Goal: Entertainment & Leisure: Consume media (video, audio)

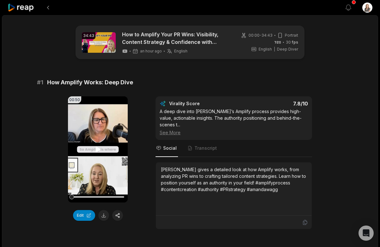
click at [95, 149] on icon at bounding box center [98, 150] width 8 height 8
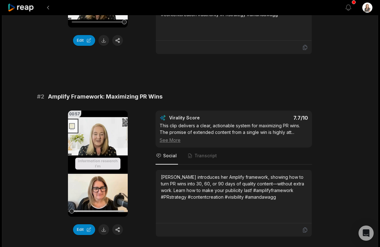
scroll to position [180, 0]
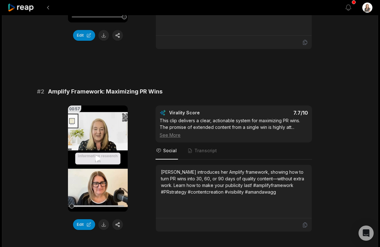
click at [98, 158] on icon at bounding box center [97, 158] width 5 height 5
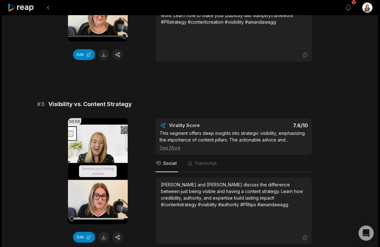
scroll to position [351, 0]
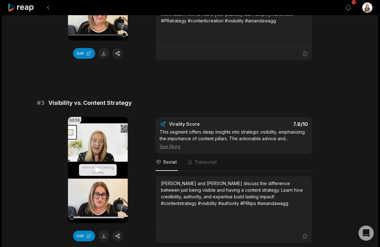
click at [96, 169] on icon at bounding box center [97, 169] width 5 height 5
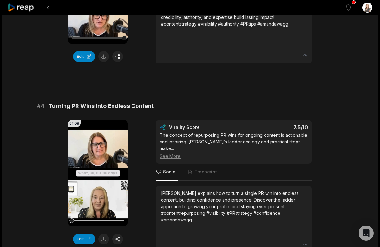
scroll to position [540, 0]
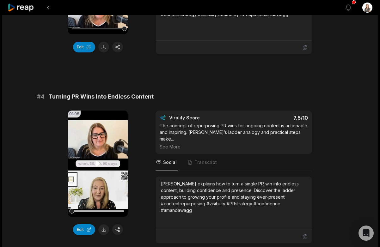
click at [97, 161] on icon at bounding box center [97, 163] width 5 height 5
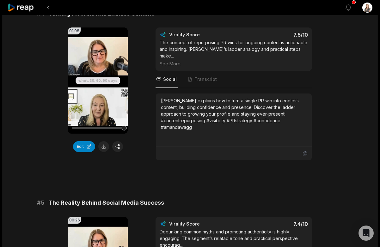
scroll to position [713, 0]
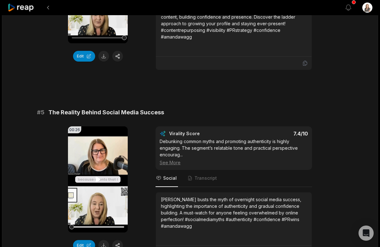
click at [95, 177] on icon at bounding box center [97, 179] width 5 height 5
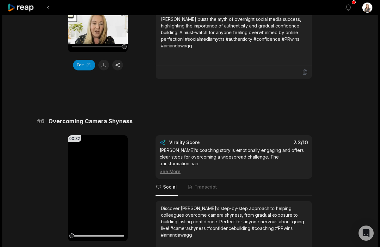
scroll to position [906, 0]
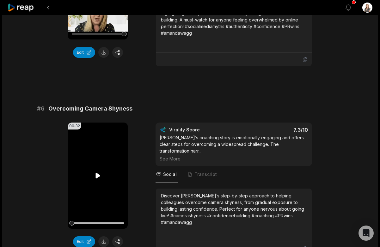
click at [99, 173] on icon at bounding box center [97, 175] width 5 height 5
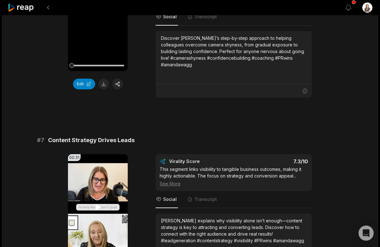
scroll to position [1133, 0]
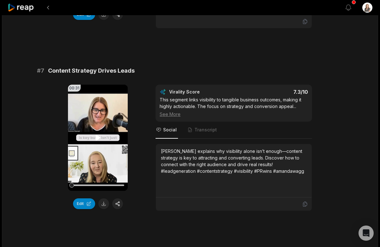
click at [98, 135] on icon at bounding box center [97, 137] width 5 height 5
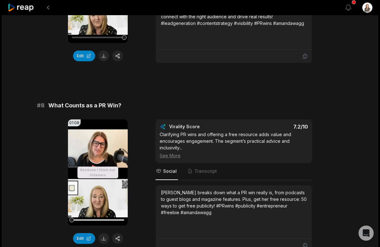
scroll to position [1338, 0]
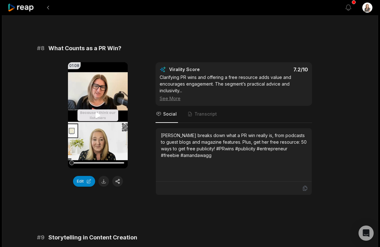
click at [97, 111] on icon at bounding box center [98, 115] width 8 height 8
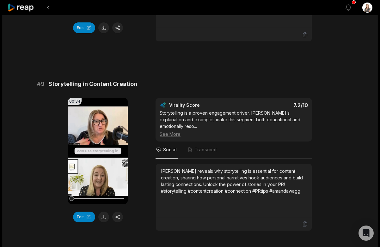
scroll to position [1493, 0]
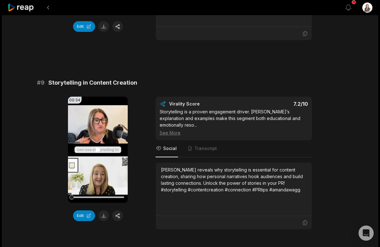
click at [97, 146] on icon at bounding box center [98, 150] width 8 height 8
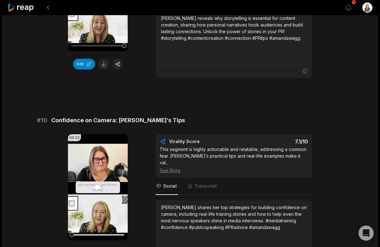
scroll to position [1646, 0]
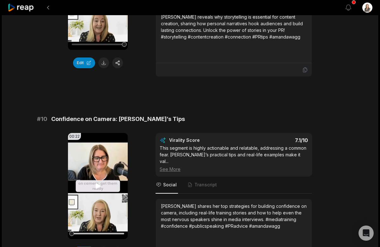
click at [97, 183] on icon at bounding box center [97, 185] width 5 height 5
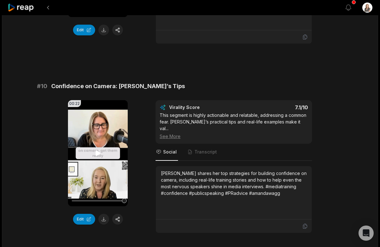
scroll to position [1708, 0]
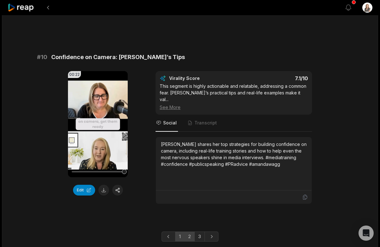
click at [191, 231] on link "2" at bounding box center [189, 236] width 10 height 10
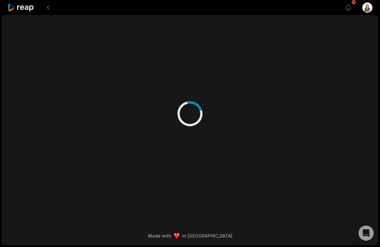
scroll to position [0, 0]
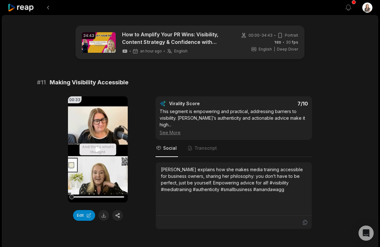
click at [98, 147] on icon at bounding box center [98, 150] width 8 height 8
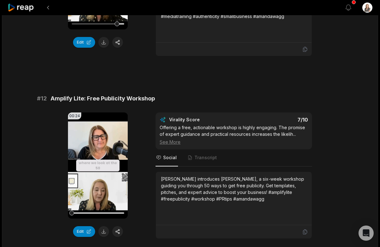
scroll to position [207, 0]
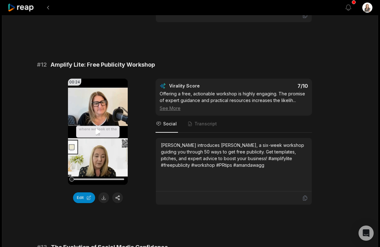
click at [98, 129] on icon at bounding box center [97, 131] width 5 height 5
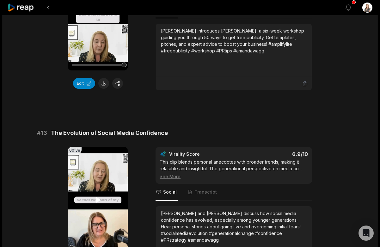
scroll to position [408, 0]
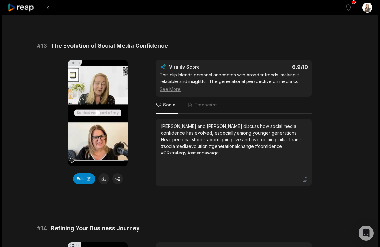
click at [96, 110] on icon at bounding box center [97, 112] width 5 height 5
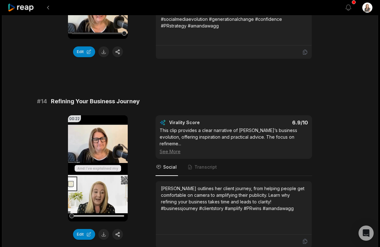
scroll to position [570, 0]
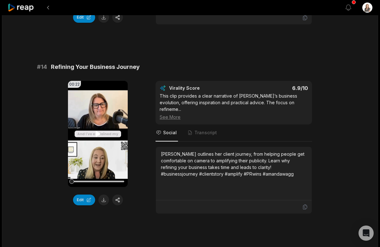
click at [97, 131] on icon at bounding box center [97, 133] width 5 height 5
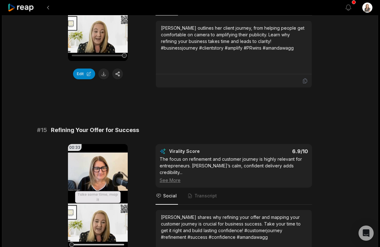
scroll to position [739, 0]
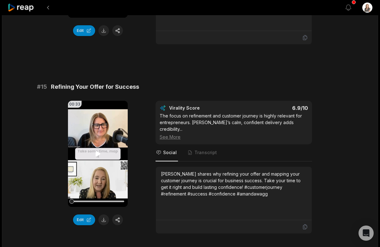
click at [97, 151] on icon at bounding box center [97, 153] width 5 height 5
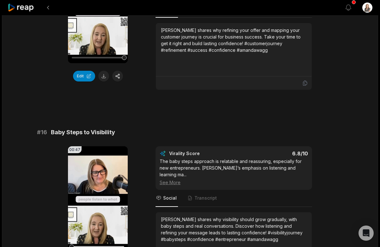
scroll to position [920, 0]
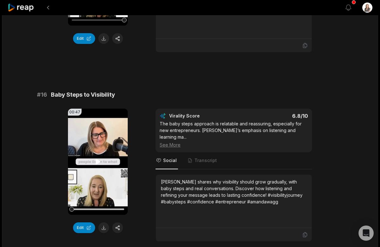
click at [95, 158] on icon at bounding box center [98, 162] width 8 height 8
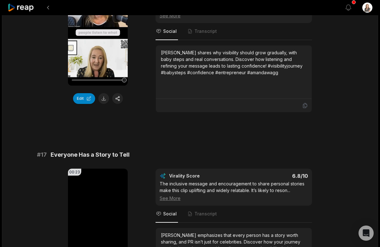
scroll to position [1097, 0]
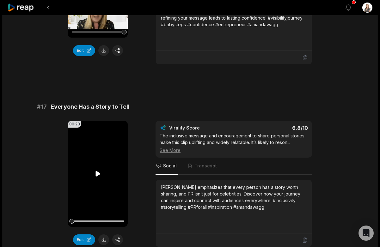
click at [97, 171] on icon at bounding box center [97, 173] width 5 height 5
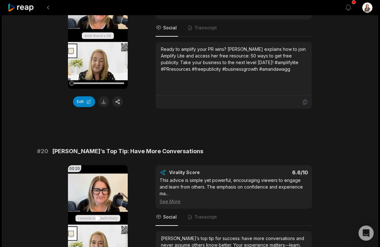
scroll to position [1633, 0]
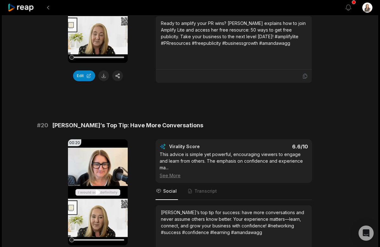
click at [97, 189] on icon at bounding box center [97, 191] width 5 height 5
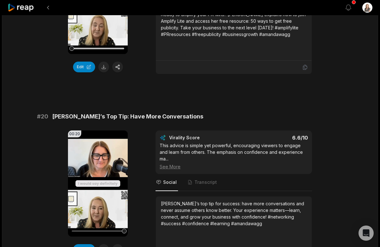
scroll to position [1695, 0]
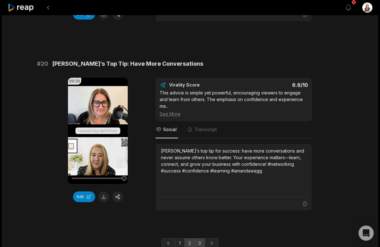
click at [201, 238] on link "3" at bounding box center [199, 243] width 10 height 10
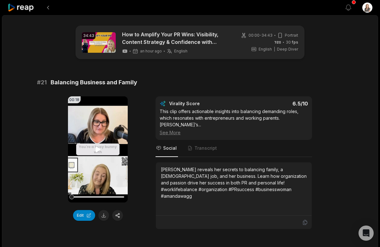
click at [97, 148] on icon at bounding box center [97, 149] width 5 height 5
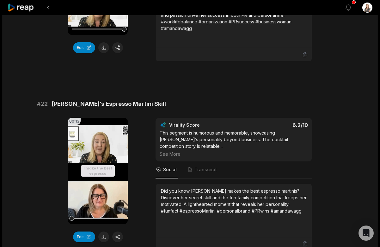
scroll to position [182, 0]
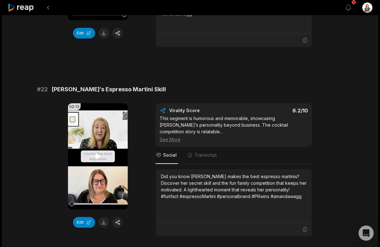
click at [97, 153] on icon at bounding box center [98, 157] width 8 height 8
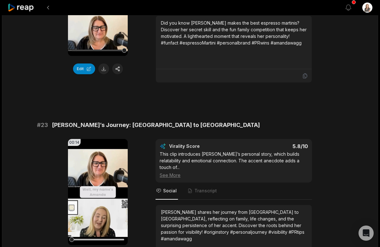
scroll to position [362, 0]
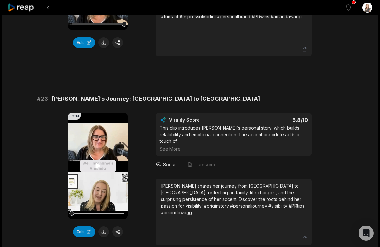
click at [98, 163] on icon at bounding box center [97, 165] width 5 height 5
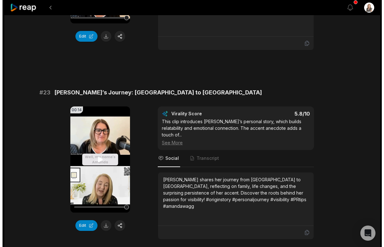
scroll to position [410, 0]
